Goal: Task Accomplishment & Management: Manage account settings

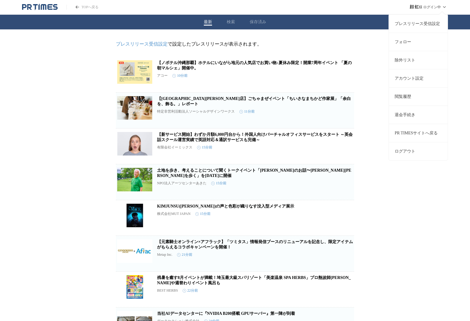
click at [445, 7] on icon at bounding box center [444, 7] width 7 height 7
click at [416, 149] on button "ログアウト" at bounding box center [418, 151] width 59 height 18
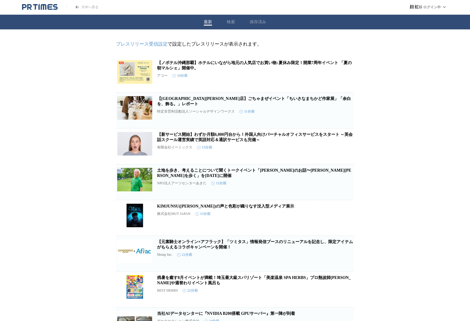
click at [89, 8] on link "TOPへ戻る" at bounding box center [82, 7] width 32 height 5
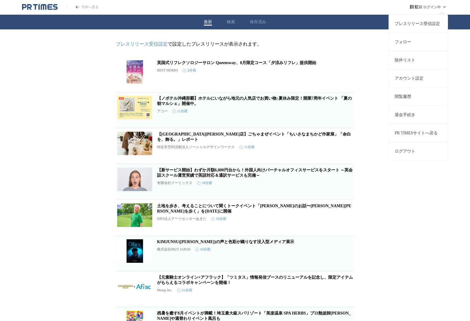
click at [426, 22] on link "プレスリリース受信設定" at bounding box center [418, 23] width 59 height 18
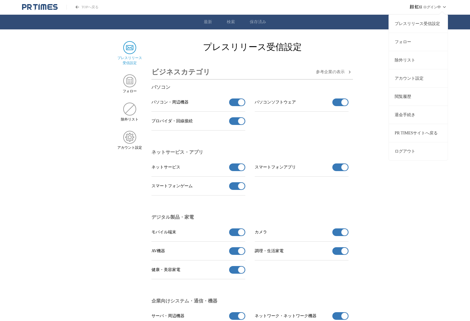
click at [417, 41] on link "フォロー" at bounding box center [418, 42] width 59 height 18
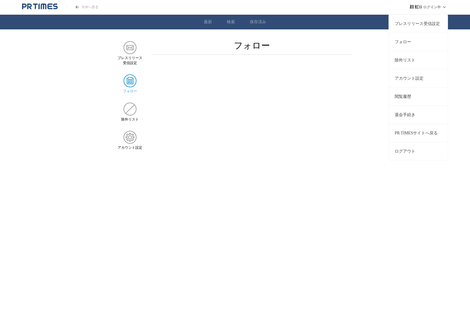
click at [417, 60] on link "除外リスト" at bounding box center [418, 60] width 59 height 18
click at [419, 79] on link "アカウント設定" at bounding box center [418, 78] width 59 height 18
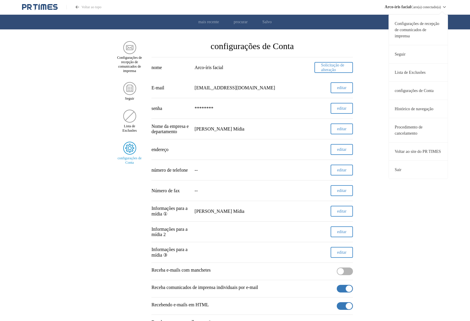
click at [413, 111] on font "Histórico de navegação" at bounding box center [413, 109] width 39 height 4
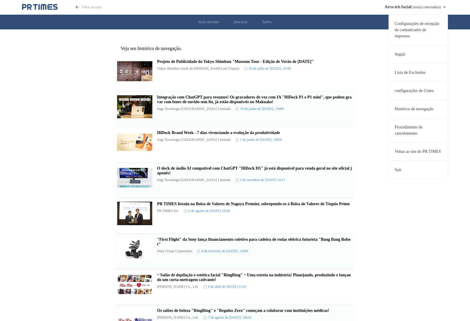
click at [420, 136] on font "Procedimento de cancelamento" at bounding box center [408, 130] width 28 height 11
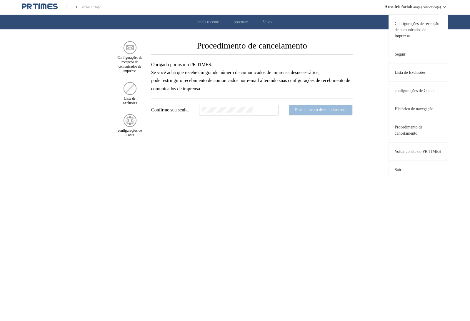
click at [406, 154] on font "Voltar ao site do PR TIMES" at bounding box center [417, 151] width 46 height 4
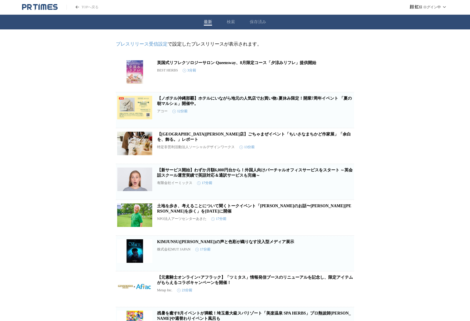
click at [42, 4] on icon "PR TIMESのトップページはこちら" at bounding box center [44, 7] width 6 height 6
